Goal: Task Accomplishment & Management: Complete application form

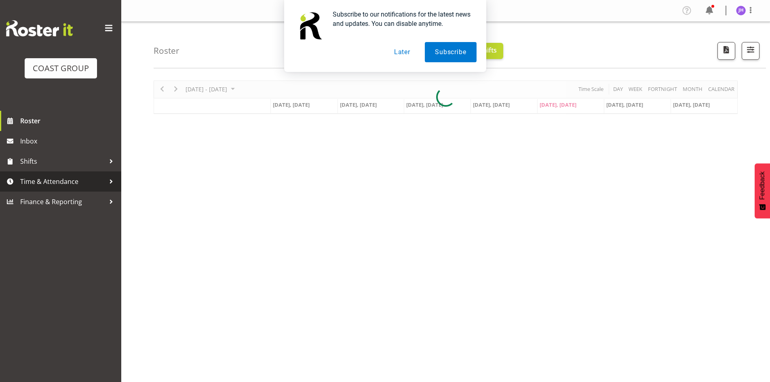
click at [43, 175] on link "Time & Attendance" at bounding box center [60, 181] width 121 height 20
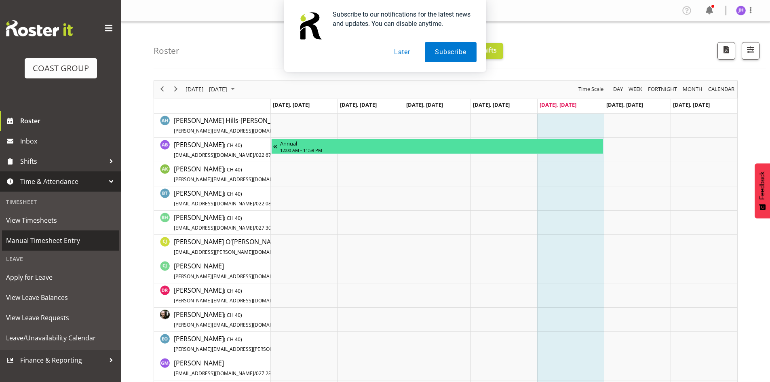
click at [50, 240] on span "Manual Timesheet Entry" at bounding box center [60, 241] width 109 height 12
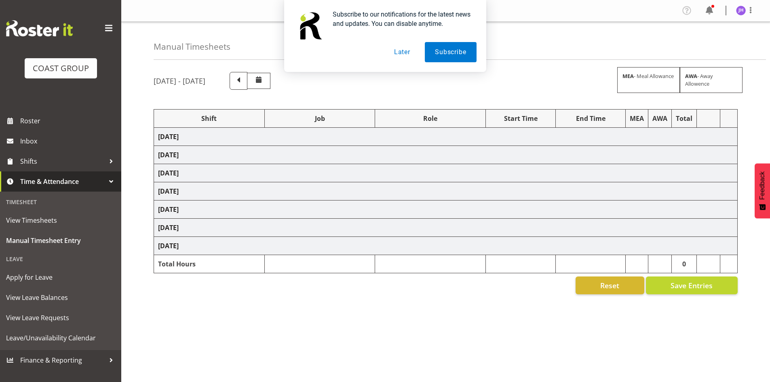
select select "1512"
select select "624"
select select "1512"
select select "624"
select select "1512"
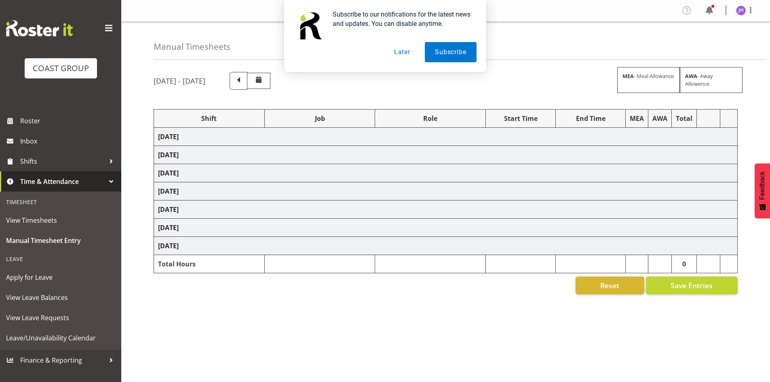
select select "624"
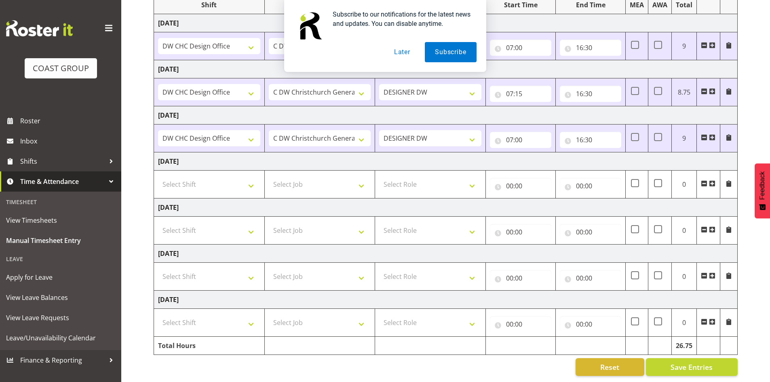
scroll to position [120, 0]
click at [518, 133] on input "07:00" at bounding box center [520, 140] width 61 height 16
click at [547, 157] on select "00 01 02 03 04 05 06 07 08 09 10 11 12 13 14 15 16 17 18 19 20 21 22 23" at bounding box center [545, 161] width 18 height 16
select select "8"
click at [536, 153] on select "00 01 02 03 04 05 06 07 08 09 10 11 12 13 14 15 16 17 18 19 20 21 22 23" at bounding box center [545, 161] width 18 height 16
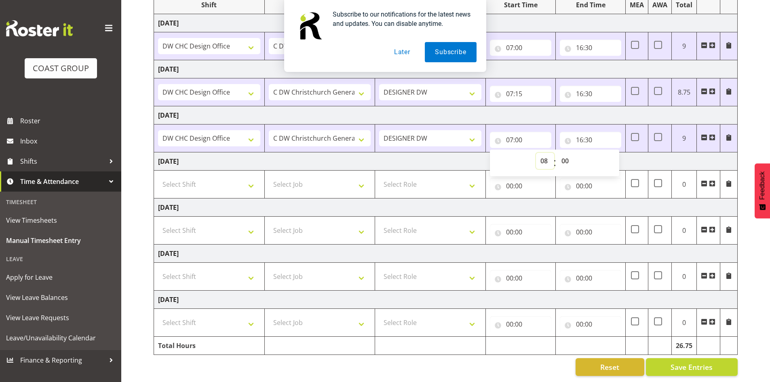
type input "08:00"
click at [663, 152] on td "Saturday 23rd August 2025" at bounding box center [446, 161] width 584 height 18
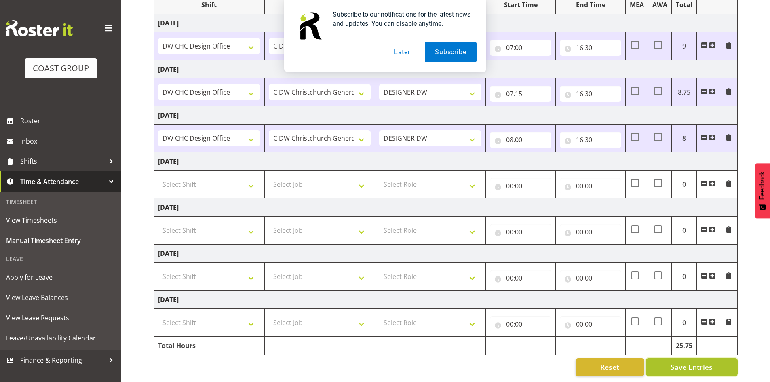
click at [679, 363] on span "Save Entries" at bounding box center [692, 367] width 42 height 11
click at [750, 285] on div "August 20th - August 26th 2025 MEA - Meal Allowance AWA - Away Allowence Shift …" at bounding box center [462, 167] width 617 height 430
drag, startPoint x: 408, startPoint y: 55, endPoint x: 412, endPoint y: 51, distance: 6.0
click at [412, 51] on button "Later" at bounding box center [402, 52] width 36 height 20
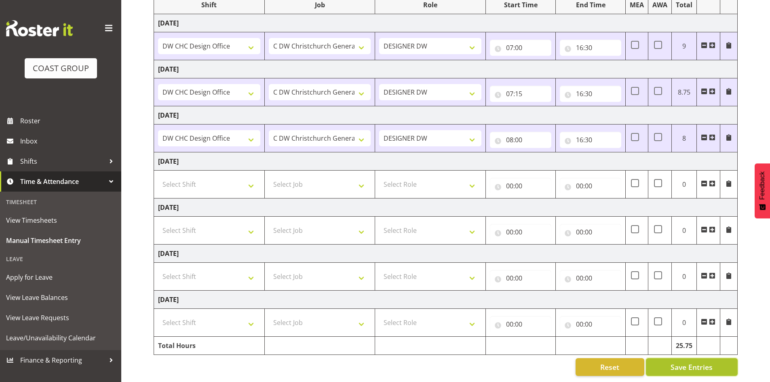
click at [688, 362] on span "Save Entries" at bounding box center [692, 367] width 42 height 11
